Goal: Navigation & Orientation: Find specific page/section

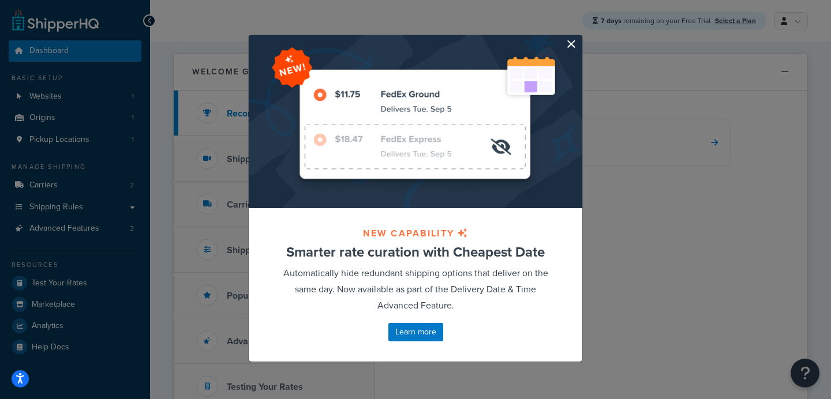
click at [579, 38] on button "button" at bounding box center [580, 36] width 3 height 3
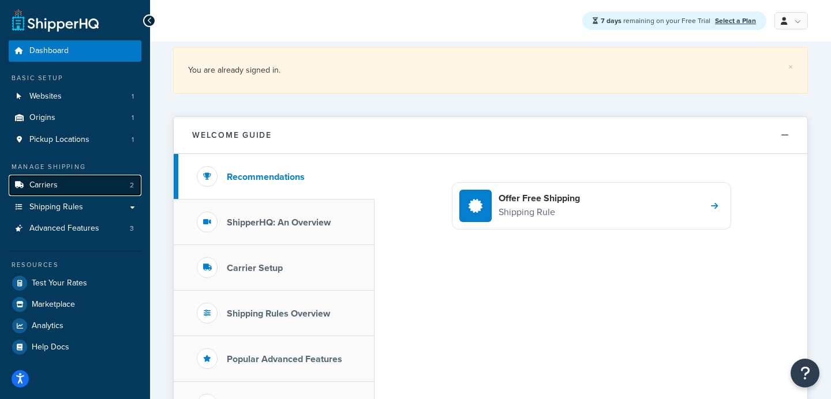
click at [115, 180] on link "Carriers 2" at bounding box center [75, 185] width 133 height 21
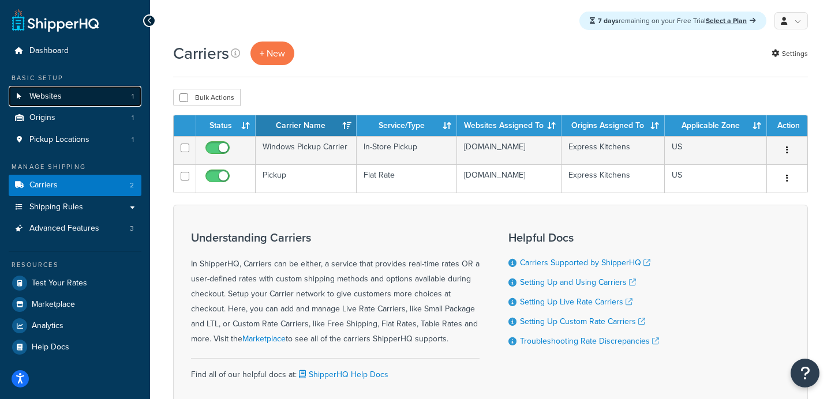
click at [63, 92] on link "Websites 1" at bounding box center [75, 96] width 133 height 21
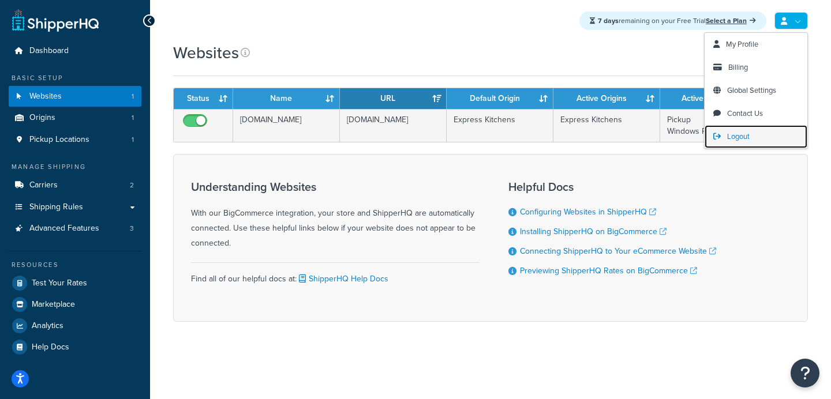
click at [740, 137] on span "Logout" at bounding box center [738, 136] width 22 height 11
